Goal: Information Seeking & Learning: Learn about a topic

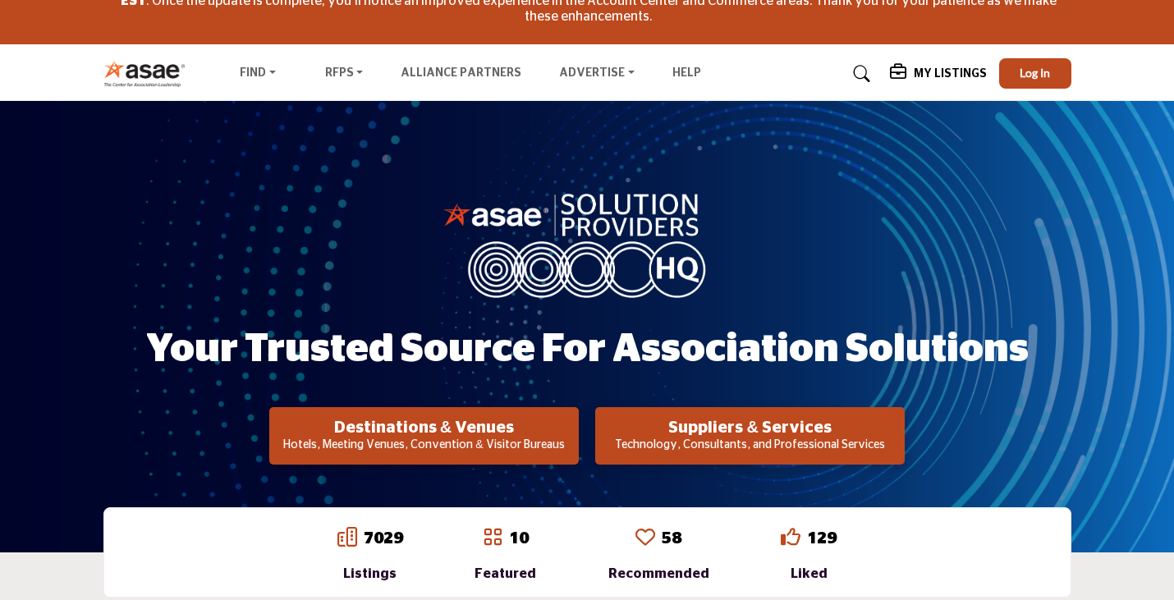
scroll to position [82, 0]
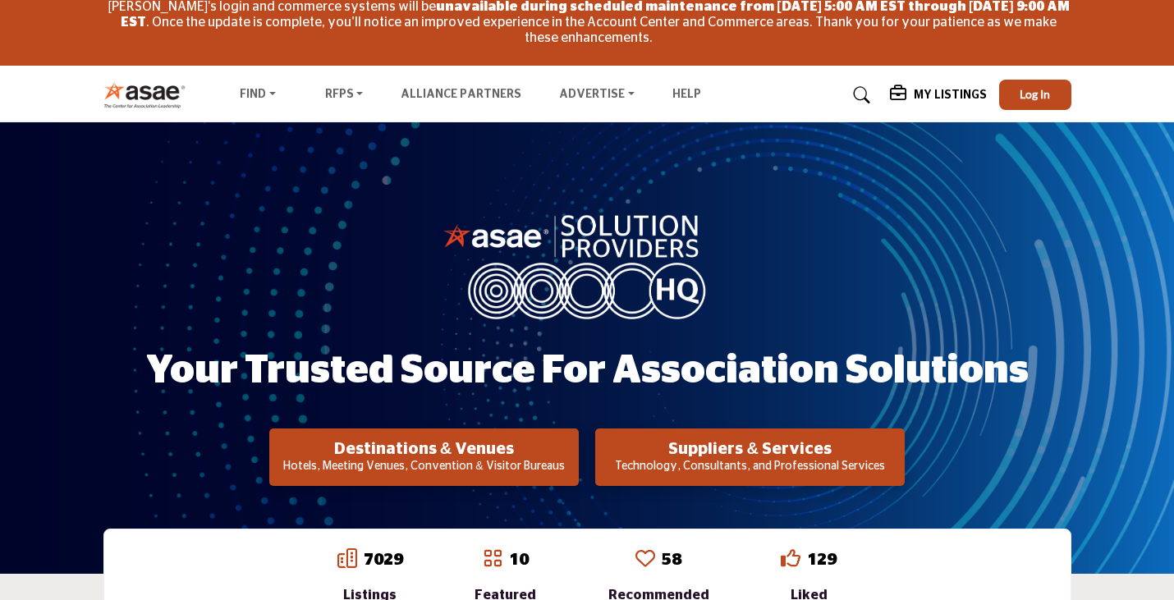
click at [773, 461] on p "Technology, Consultants, and Professional Services" at bounding box center [750, 467] width 300 height 16
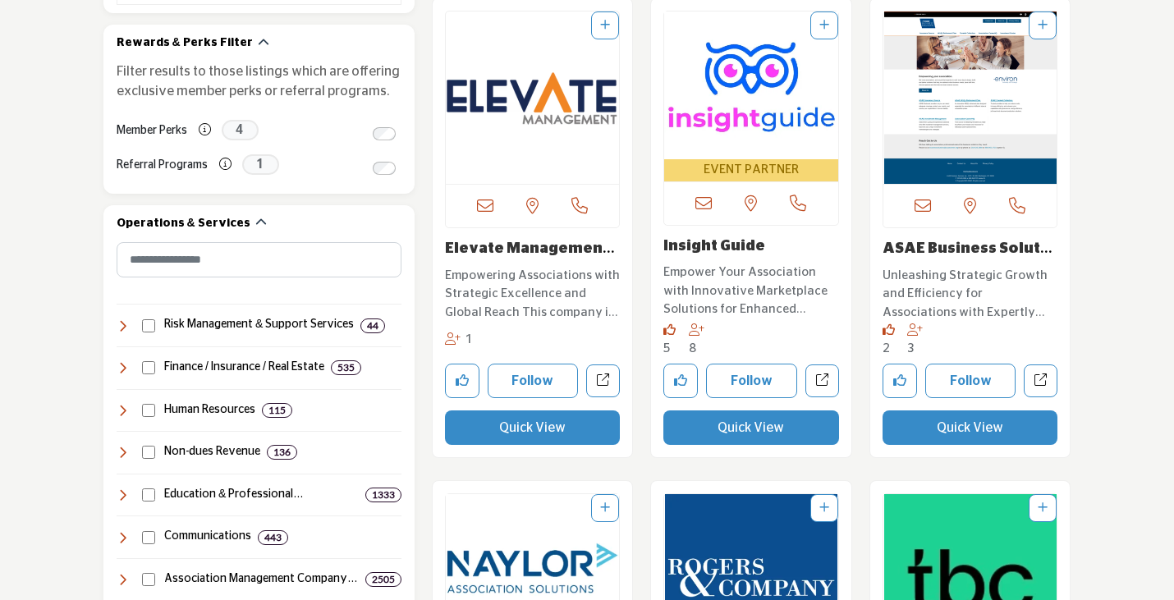
scroll to position [657, 0]
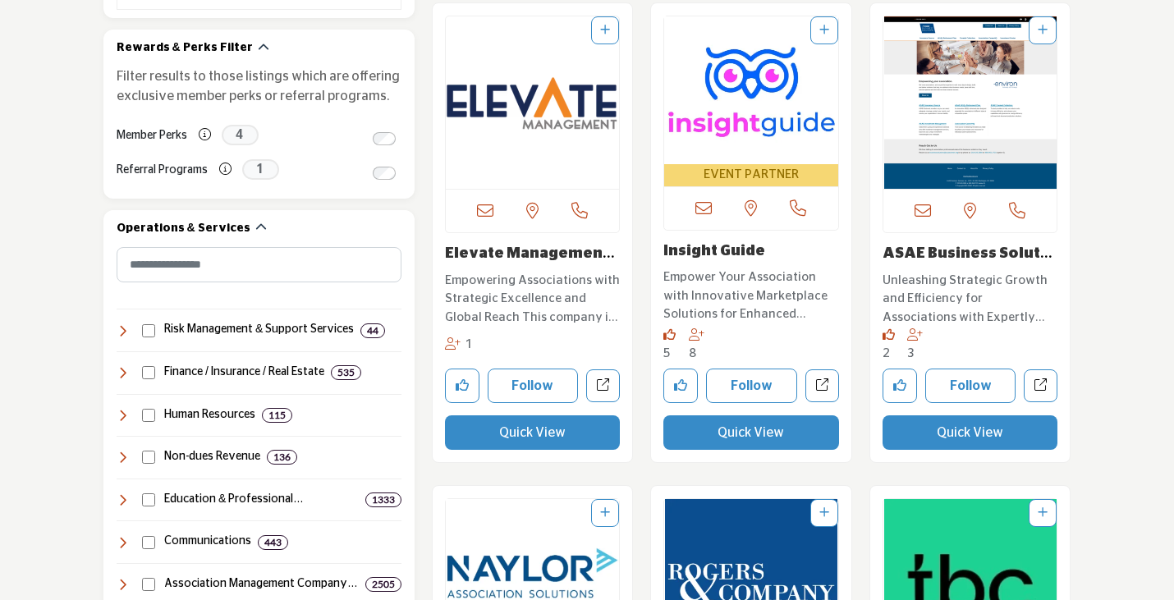
click at [957, 258] on link "ASAE Business Soluti..." at bounding box center [968, 262] width 170 height 33
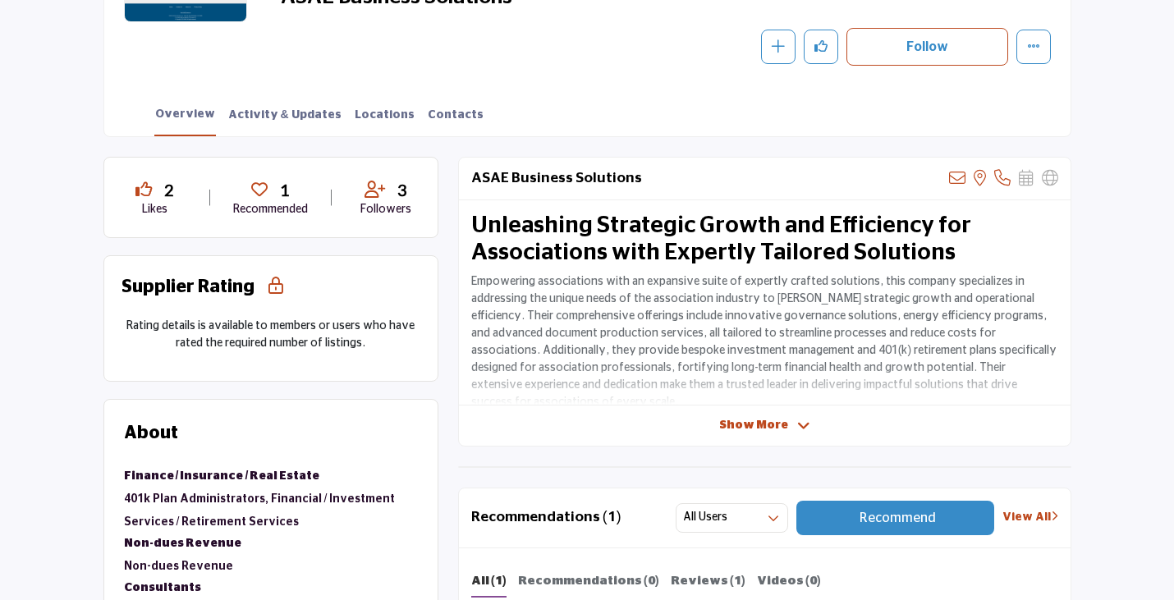
scroll to position [492, 0]
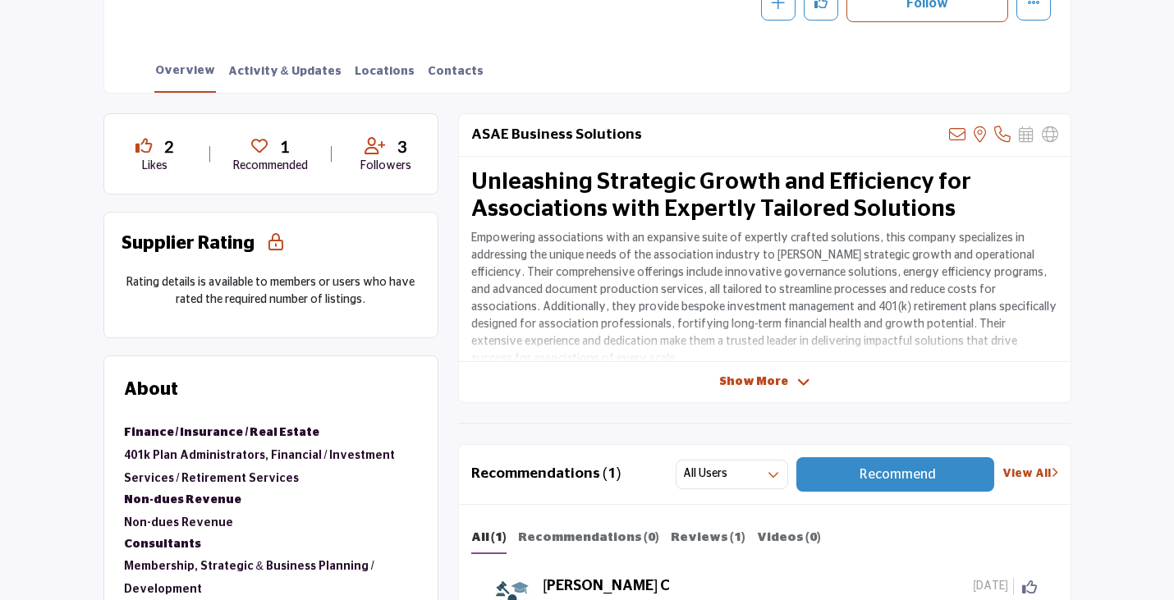
click at [797, 377] on icon at bounding box center [803, 382] width 13 height 15
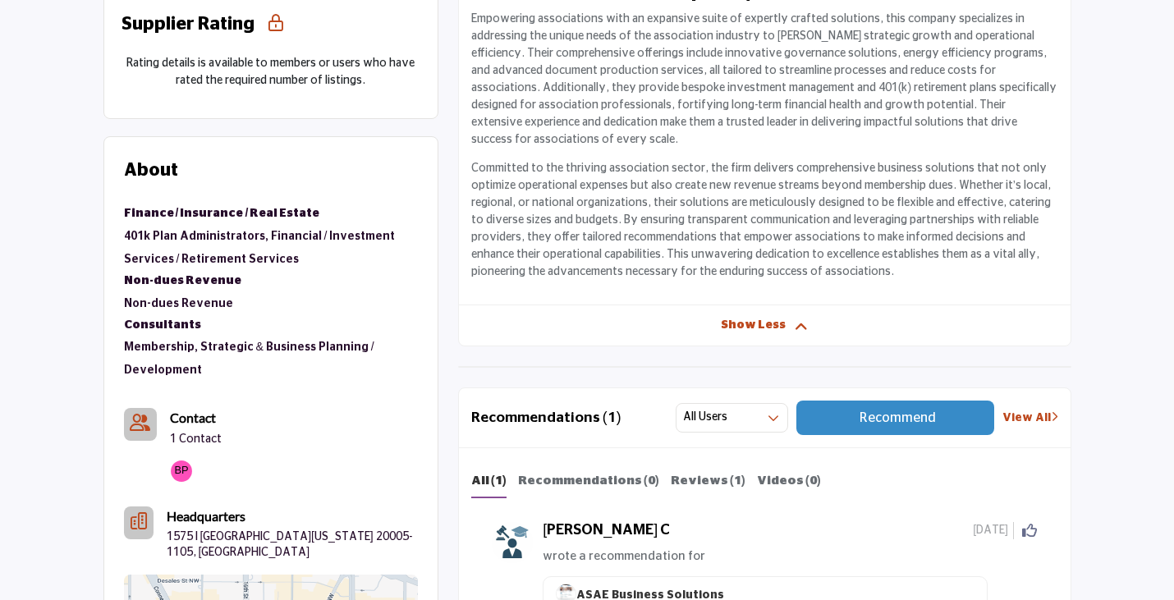
scroll to position [738, 0]
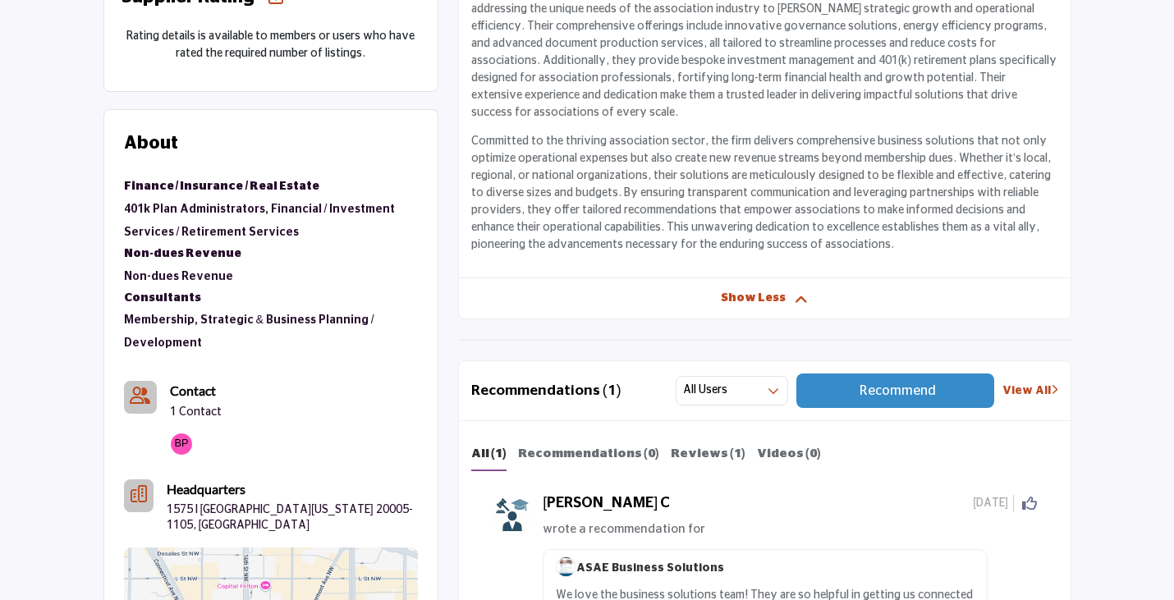
click at [191, 191] on div "Finance / Insurance / Real Estate" at bounding box center [271, 187] width 294 height 21
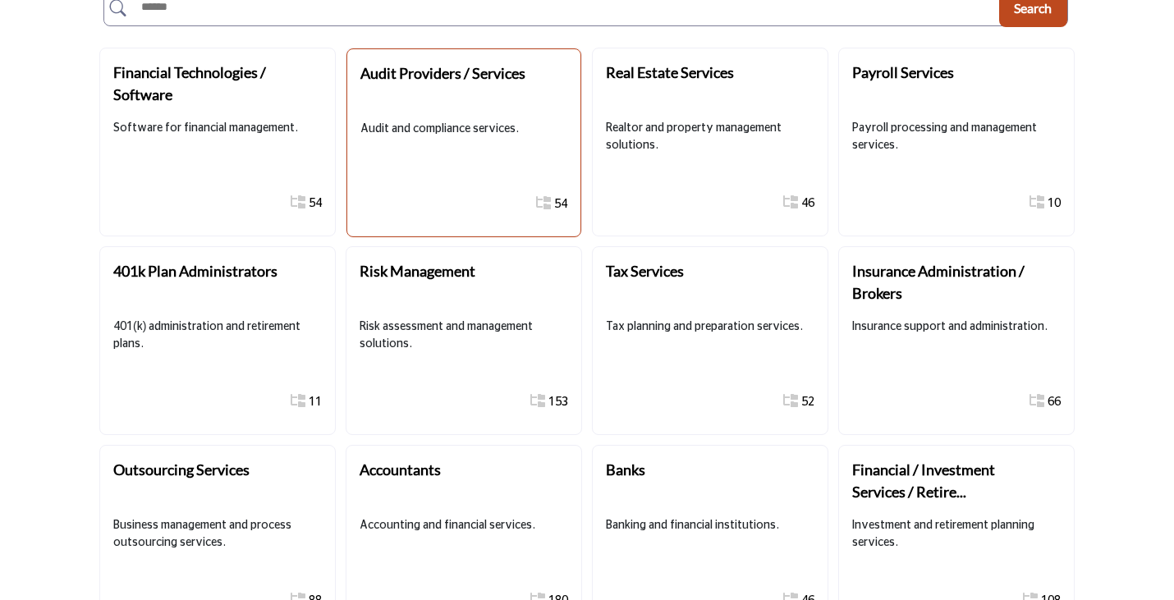
scroll to position [411, 0]
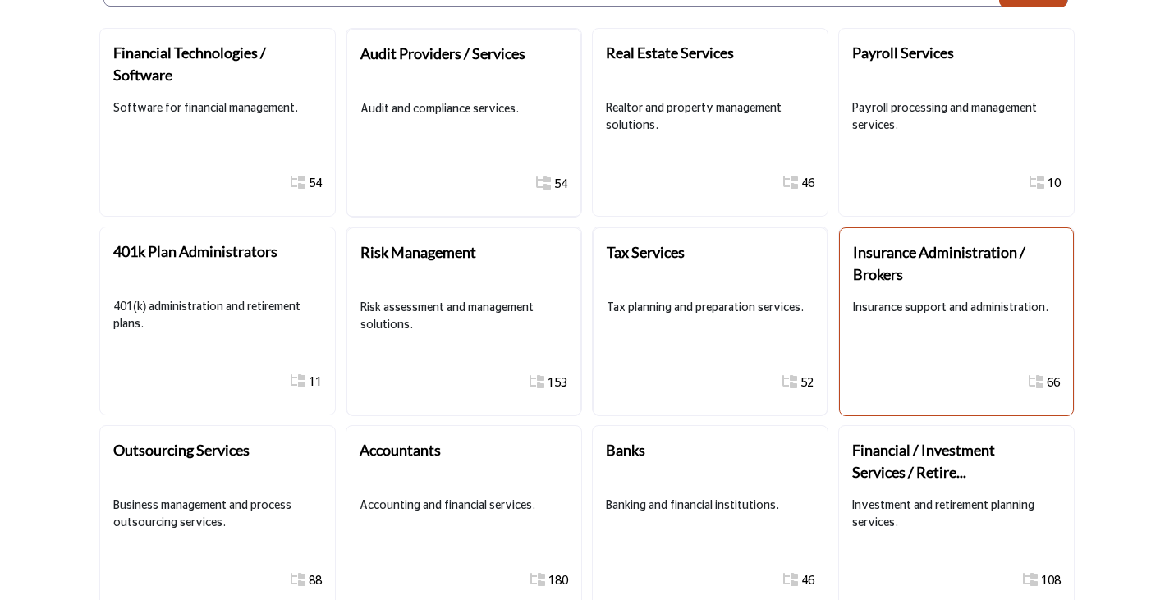
click at [951, 254] on b "Insurance Administration / Brokers" at bounding box center [939, 263] width 172 height 40
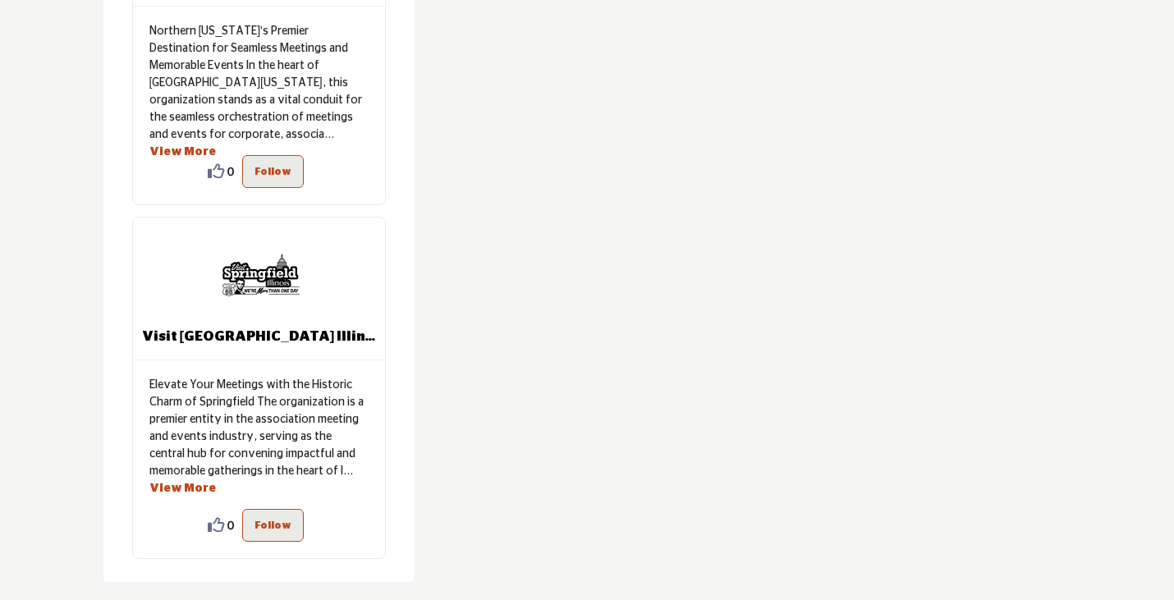
scroll to position [1889, 0]
